Goal: Transaction & Acquisition: Obtain resource

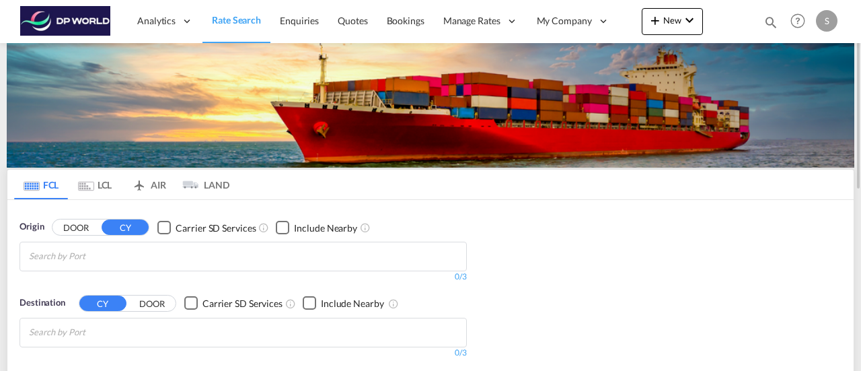
click at [50, 255] on input "Chips input." at bounding box center [93, 256] width 128 height 22
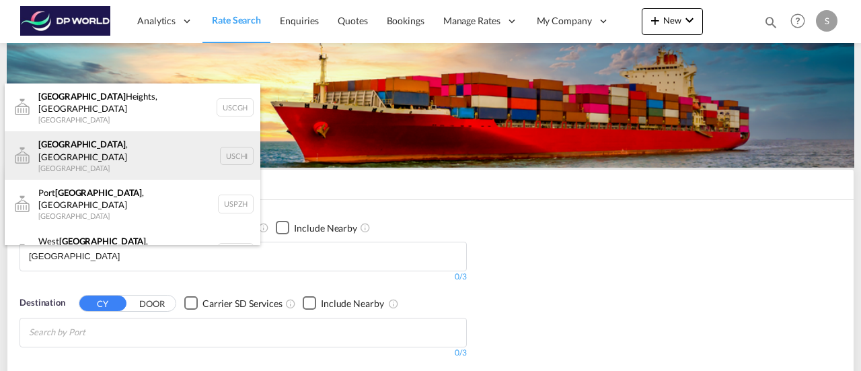
type input "[GEOGRAPHIC_DATA]"
click at [63, 147] on div "[GEOGRAPHIC_DATA] , IL United States USCHI" at bounding box center [133, 155] width 256 height 48
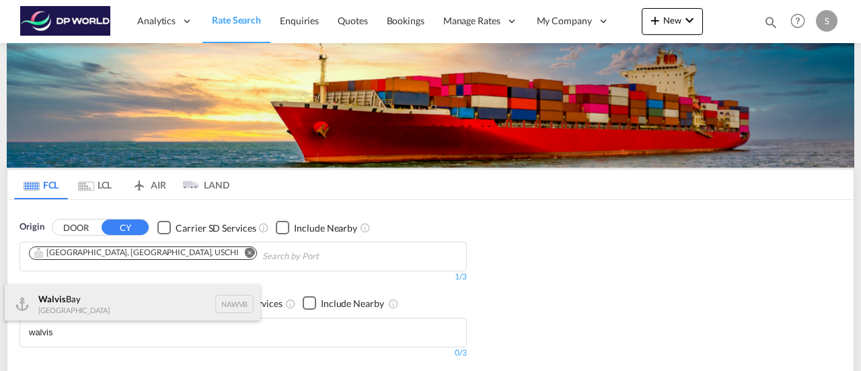
type input "walvis"
click at [77, 299] on div "Walvis Bay [GEOGRAPHIC_DATA] NAWVB" at bounding box center [133, 304] width 256 height 40
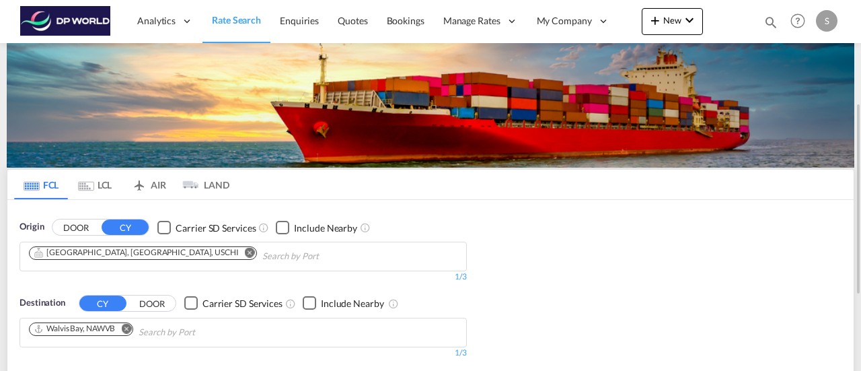
scroll to position [269, 0]
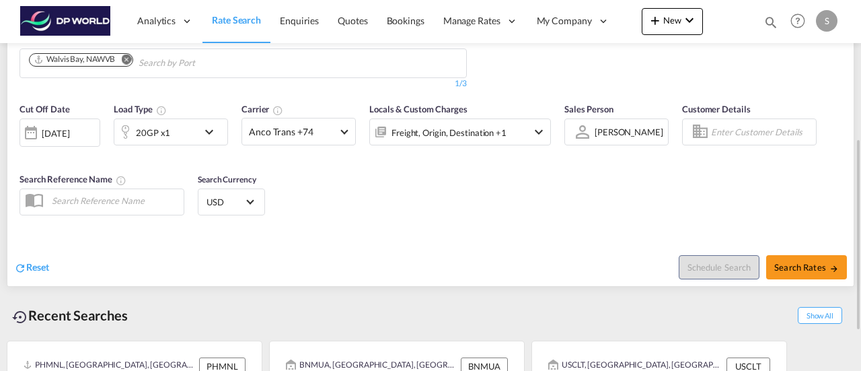
click at [212, 136] on md-icon "icon-chevron-down" at bounding box center [212, 132] width 23 height 16
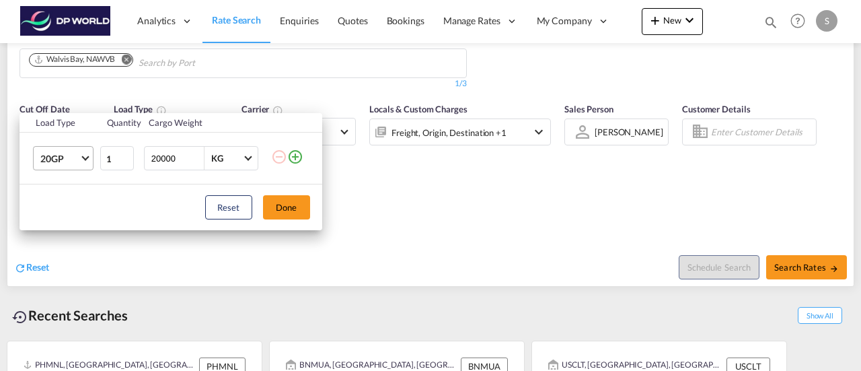
click at [86, 157] on span "Choose: \a20GP" at bounding box center [84, 156] width 7 height 7
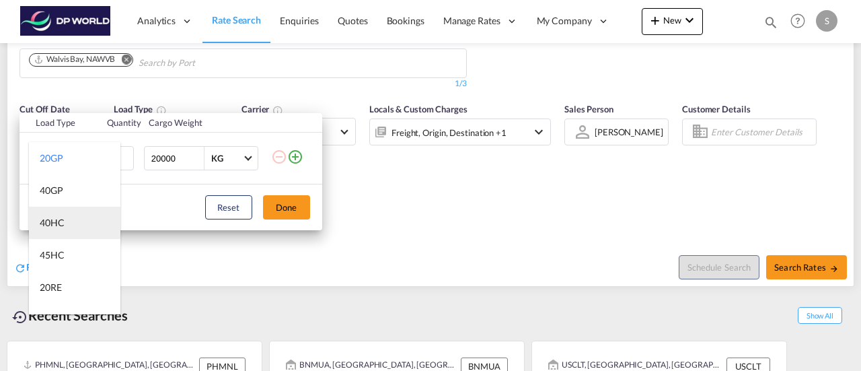
click at [72, 217] on md-option "40HC" at bounding box center [74, 222] width 91 height 32
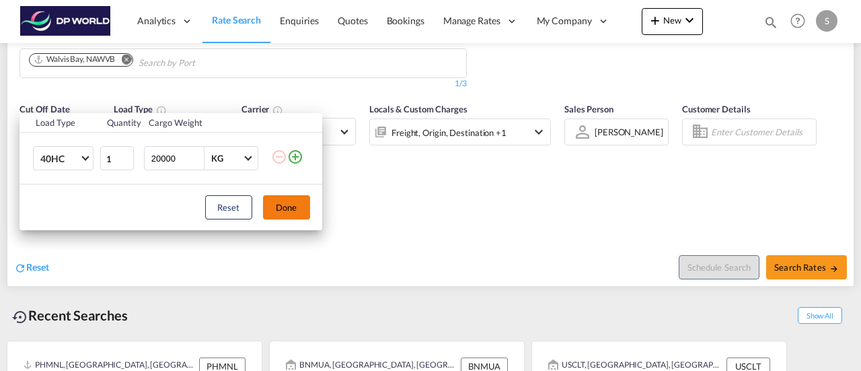
click at [286, 202] on button "Done" at bounding box center [286, 207] width 47 height 24
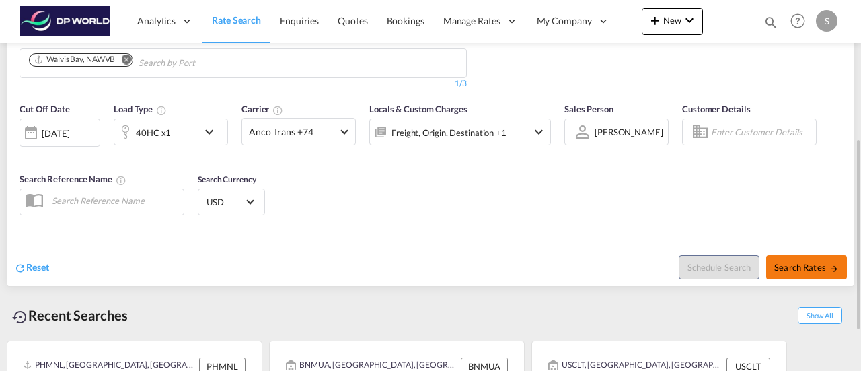
click at [792, 266] on span "Search Rates" at bounding box center [806, 267] width 65 height 11
type input "USCHI to NAWVB / [DATE]"
